Goal: Transaction & Acquisition: Purchase product/service

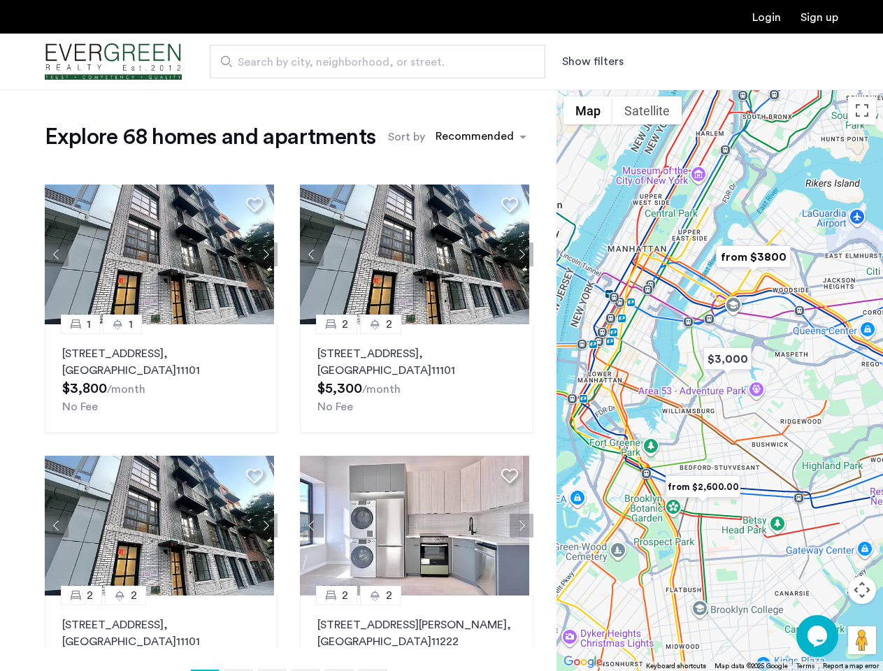
click at [591, 62] on button "Show filters" at bounding box center [593, 61] width 62 height 17
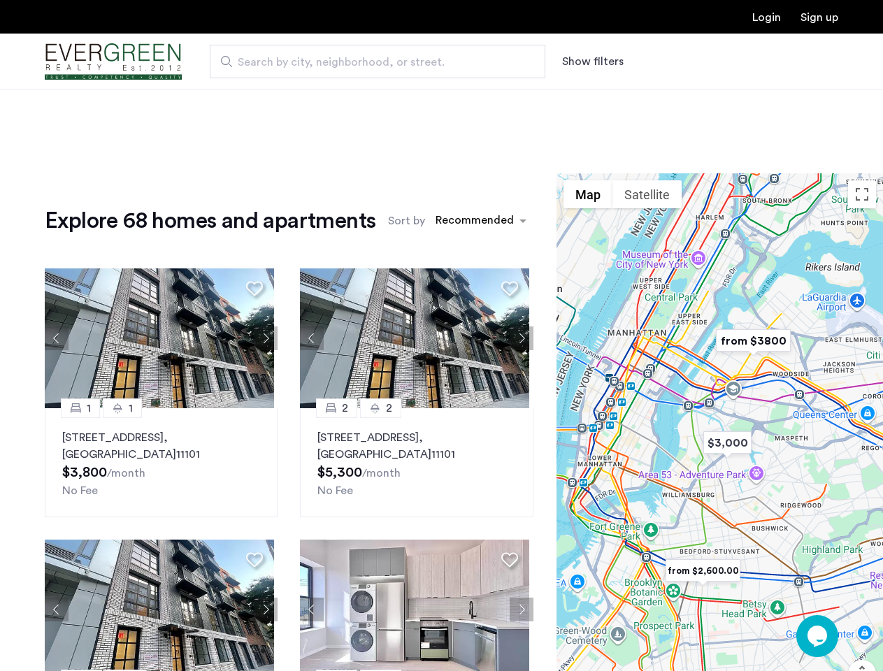
click at [481, 137] on div "Explore 68 homes and apartments Sort by Recommended 1 1 [STREET_ADDRESS] $3,800…" at bounding box center [441, 454] width 883 height 731
click at [57, 254] on div "Explore 68 homes and apartments Sort by Recommended 1 1 [STREET_ADDRESS] $3,800…" at bounding box center [289, 469] width 489 height 524
click at [254, 204] on div "Explore 68 homes and apartments Sort by Recommended 1 1 [STREET_ADDRESS] $3,800…" at bounding box center [278, 496] width 556 height 647
click at [159, 254] on div "Explore 68 homes and apartments Sort by Recommended 1 1 [STREET_ADDRESS] $3,800…" at bounding box center [289, 469] width 489 height 524
click at [262, 254] on div "Explore 68 homes and apartments Sort by Recommended 1 1 [STREET_ADDRESS] $3,800…" at bounding box center [289, 469] width 489 height 524
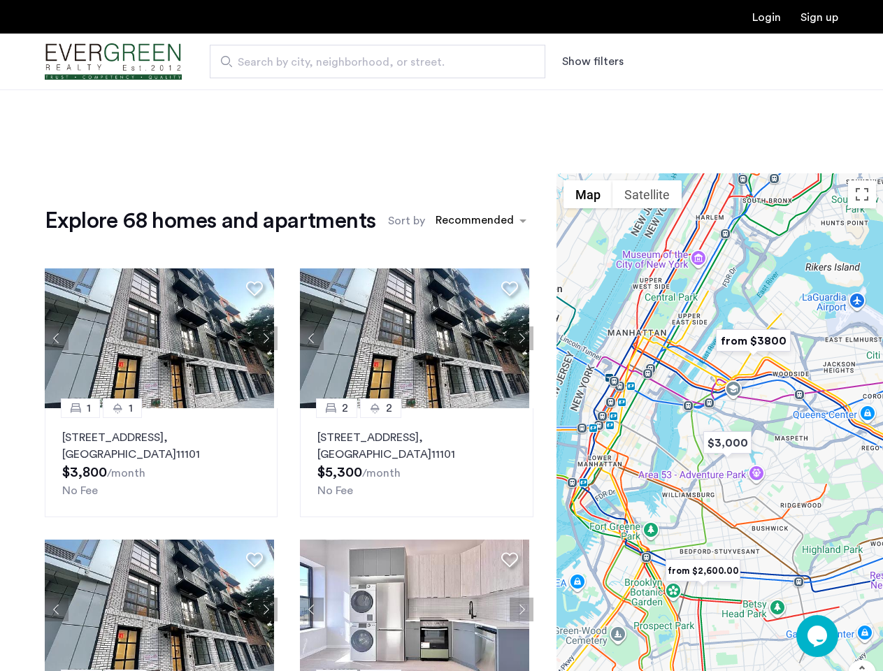
click at [159, 379] on img at bounding box center [159, 338] width 229 height 140
click at [308, 254] on div "Explore 68 homes and apartments Sort by Recommended 1 1 [STREET_ADDRESS] $3,800…" at bounding box center [289, 469] width 489 height 524
click at [506, 204] on div "Explore 68 homes and apartments Sort by Recommended 1 1 [STREET_ADDRESS] $3,800…" at bounding box center [278, 496] width 556 height 647
click at [411, 254] on div "Explore 68 homes and apartments Sort by Recommended 1 1 [STREET_ADDRESS] $3,800…" at bounding box center [289, 469] width 489 height 524
